Goal: Task Accomplishment & Management: Manage account settings

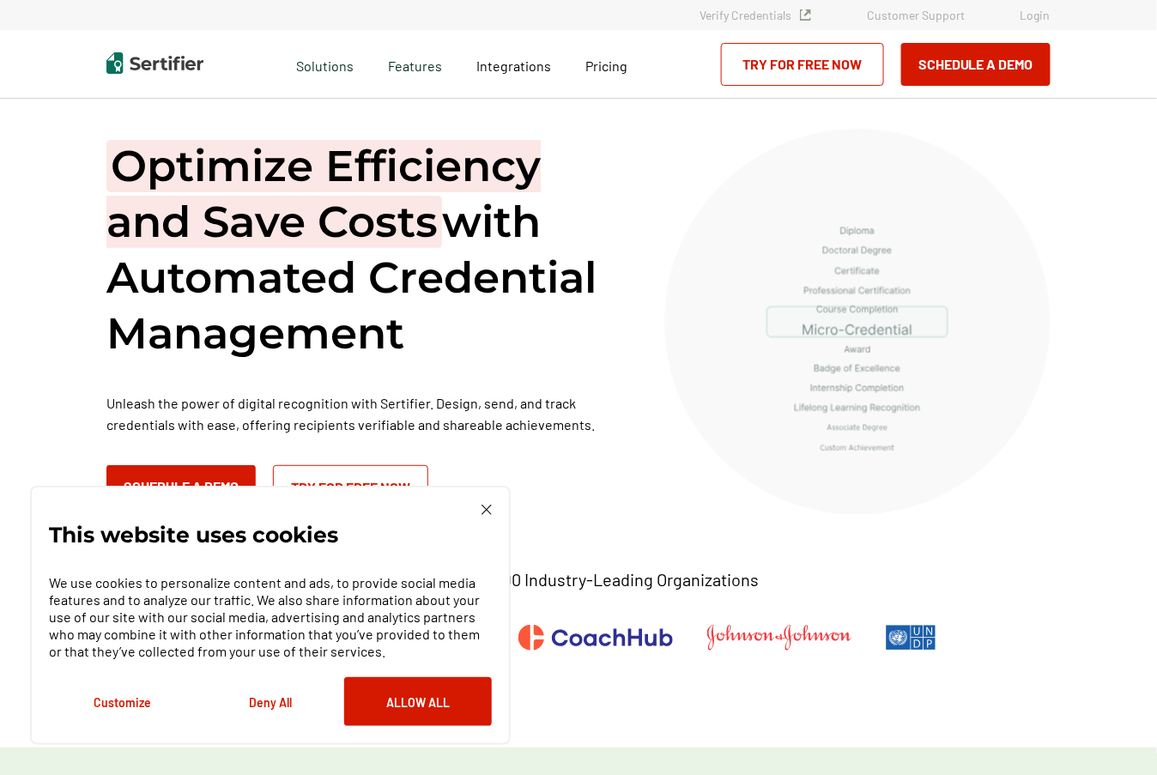
drag, startPoint x: 0, startPoint y: 0, endPoint x: 1048, endPoint y: 12, distance: 1048.0
click at [1048, 12] on link "Login" at bounding box center [1035, 15] width 30 height 15
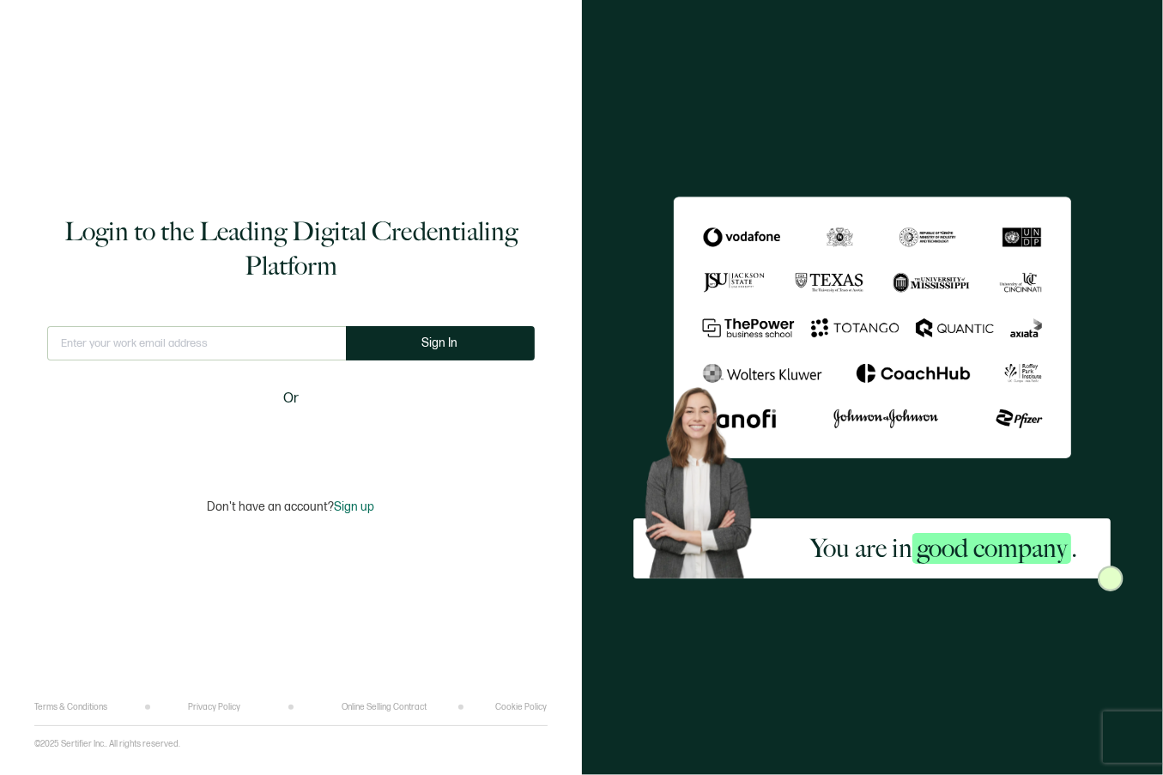
type input "hfryer@alta3.com"
click at [431, 347] on span "Sign In" at bounding box center [440, 342] width 36 height 13
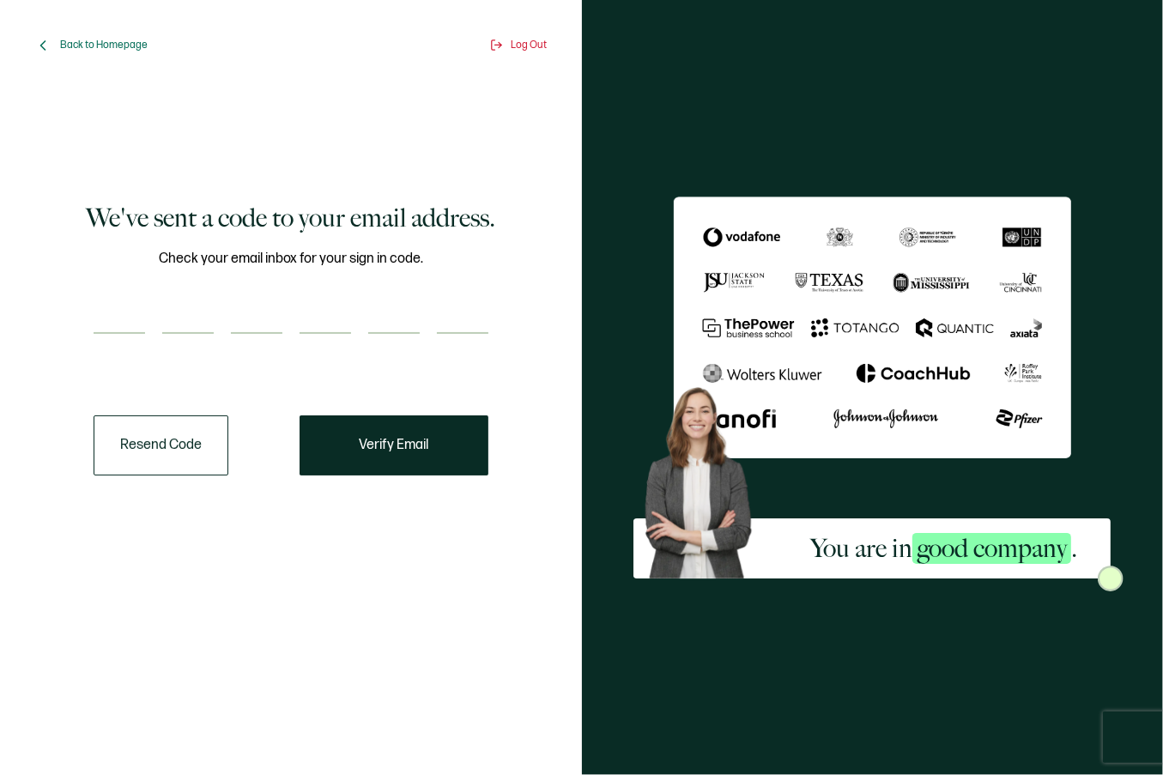
click at [121, 324] on input "number" at bounding box center [119, 317] width 51 height 34
paste input "7"
type input "7"
type input "1"
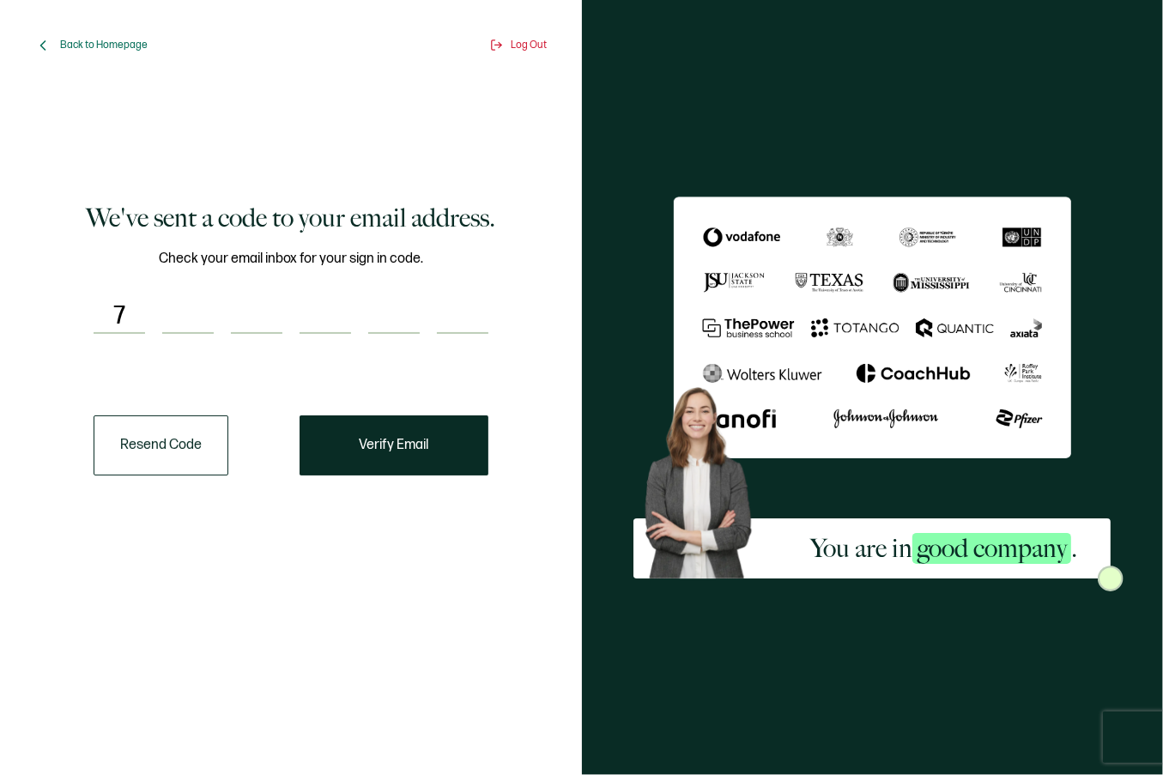
type input "3"
type input "2"
type input "4"
